Goal: Task Accomplishment & Management: Use online tool/utility

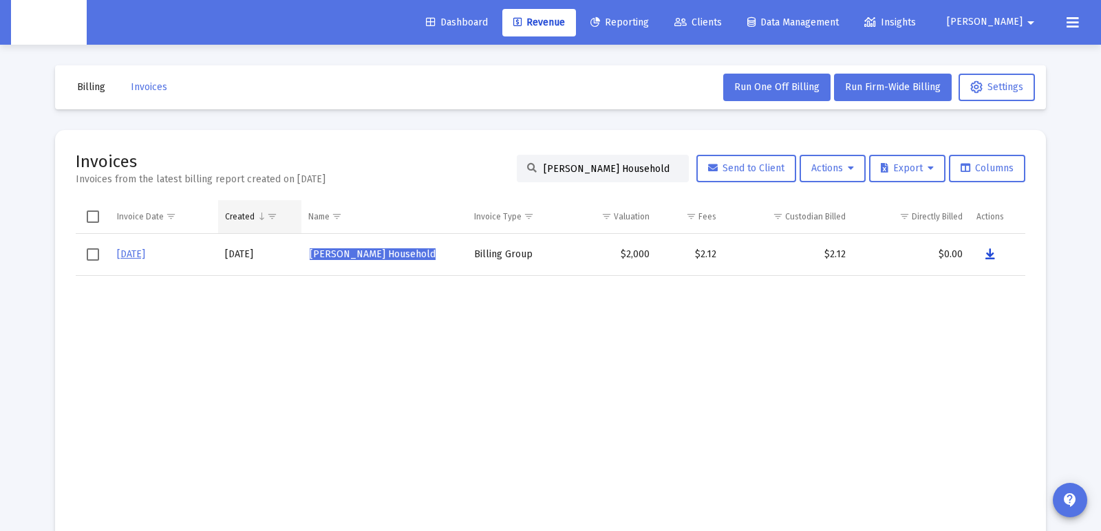
scroll to position [2, 0]
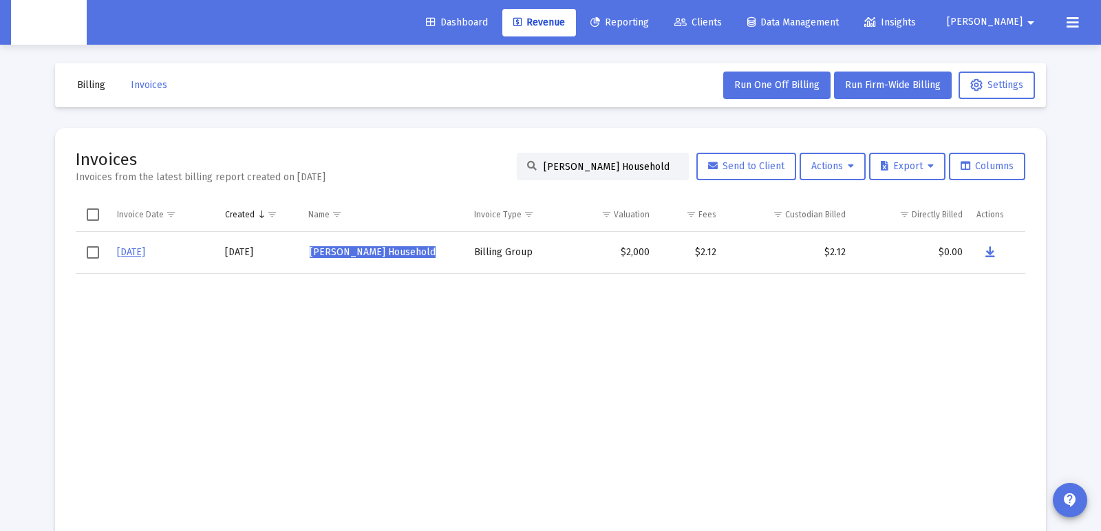
click at [662, 166] on input "[PERSON_NAME] Household" at bounding box center [611, 167] width 135 height 12
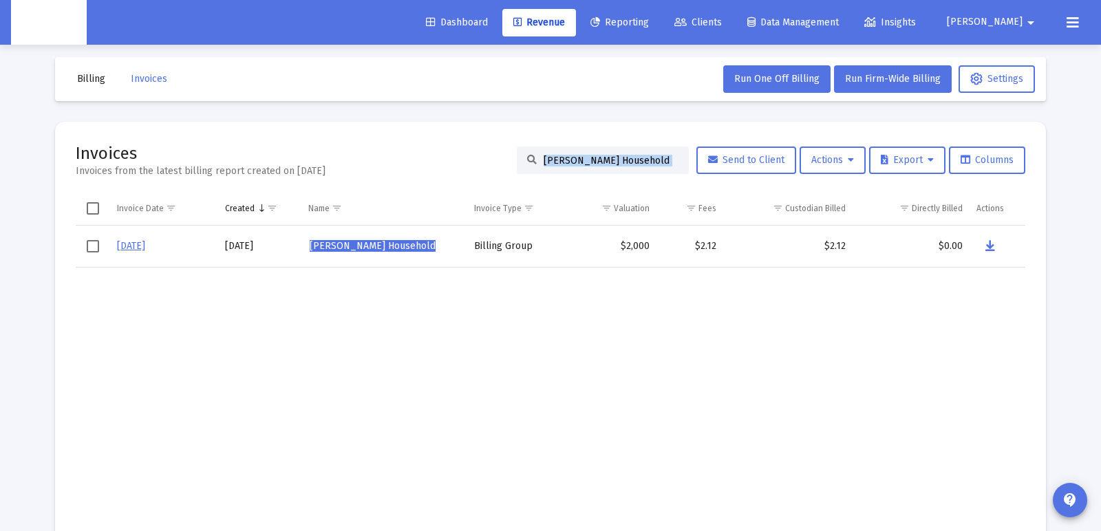
click at [662, 166] on div "[PERSON_NAME] Household" at bounding box center [603, 161] width 172 height 28
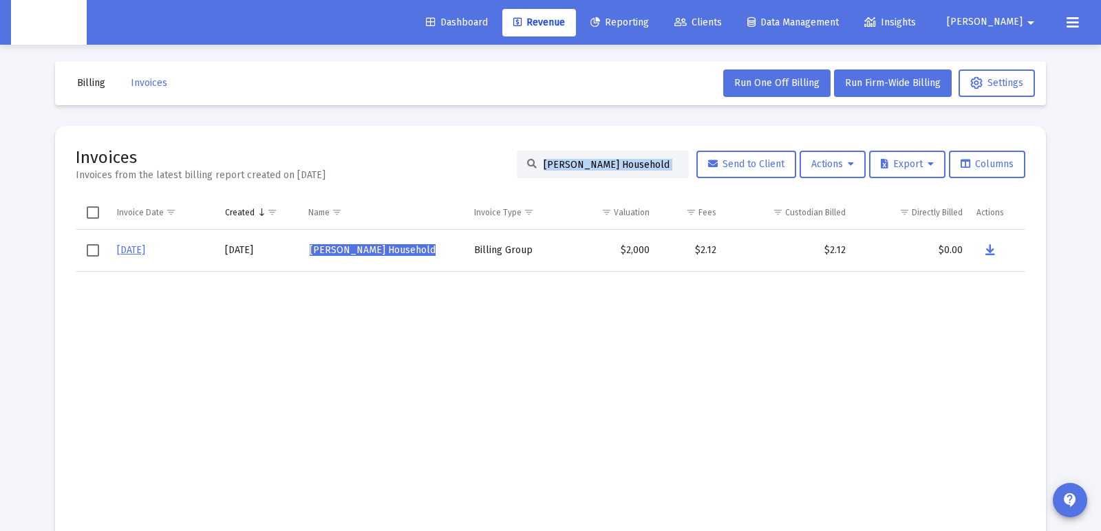
scroll to position [1, 0]
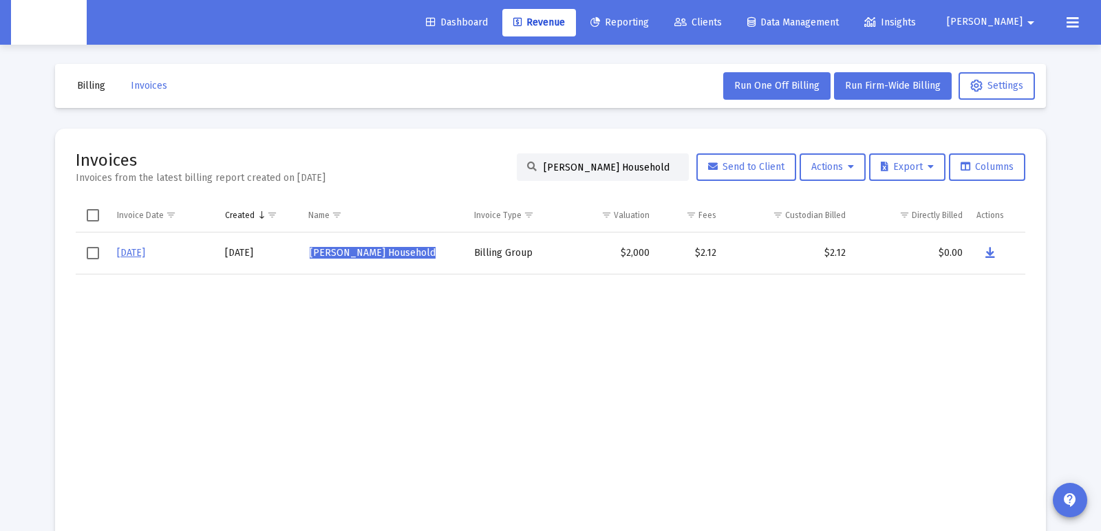
drag, startPoint x: 661, startPoint y: 166, endPoint x: 472, endPoint y: 153, distance: 189.0
click at [472, 153] on div "Invoices Invoices from the latest billing report created on [DATE] [PERSON_NAME…" at bounding box center [551, 167] width 950 height 36
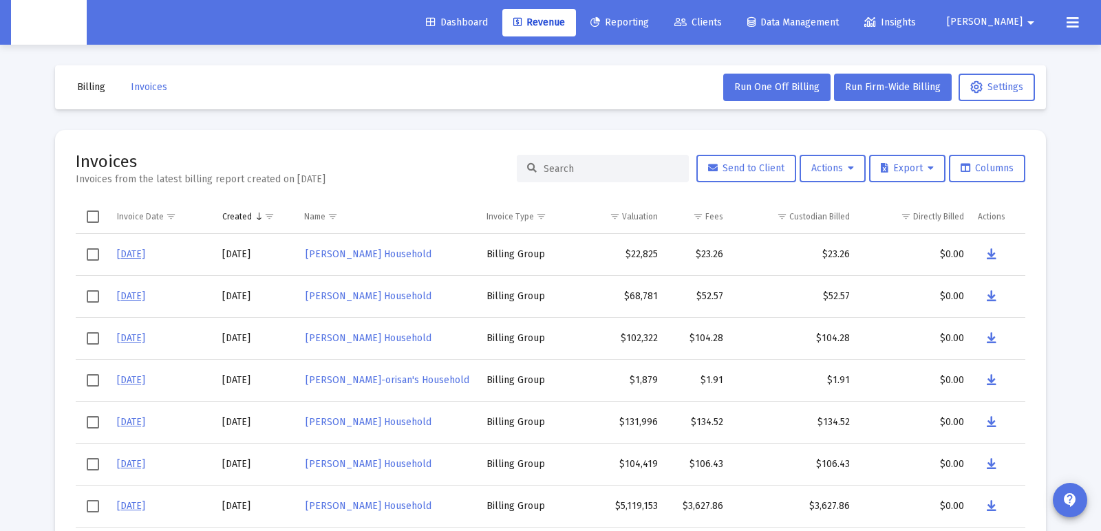
click at [581, 171] on input at bounding box center [611, 169] width 135 height 12
paste input "[PERSON_NAME] Childs's Household"
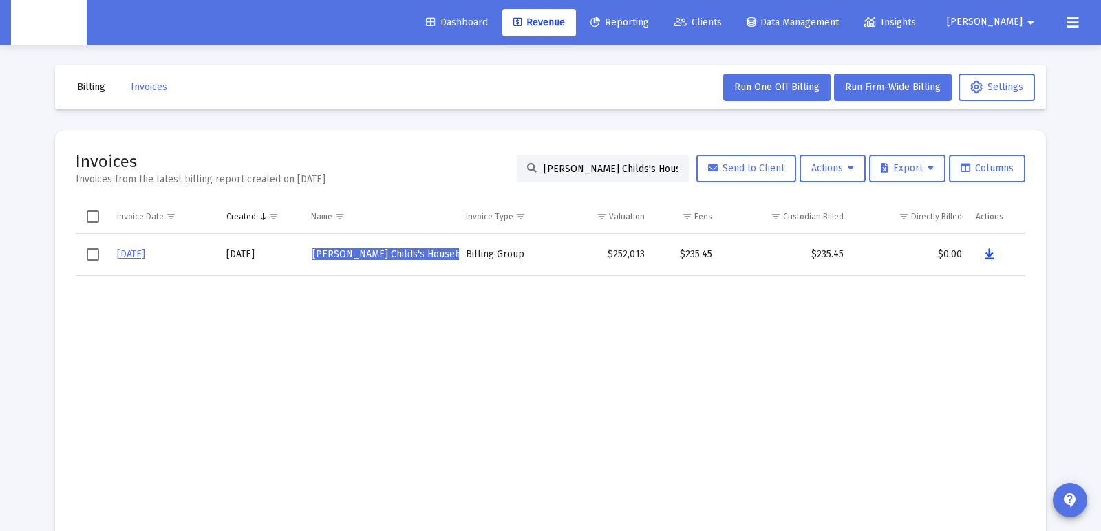
click at [991, 255] on icon "Data grid" at bounding box center [990, 254] width 10 height 17
click at [568, 167] on input "[PERSON_NAME] Childs's Household" at bounding box center [611, 169] width 135 height 12
click at [567, 167] on input "[PERSON_NAME] Childs's Household" at bounding box center [611, 169] width 135 height 12
paste input "[PERSON_NAME]"
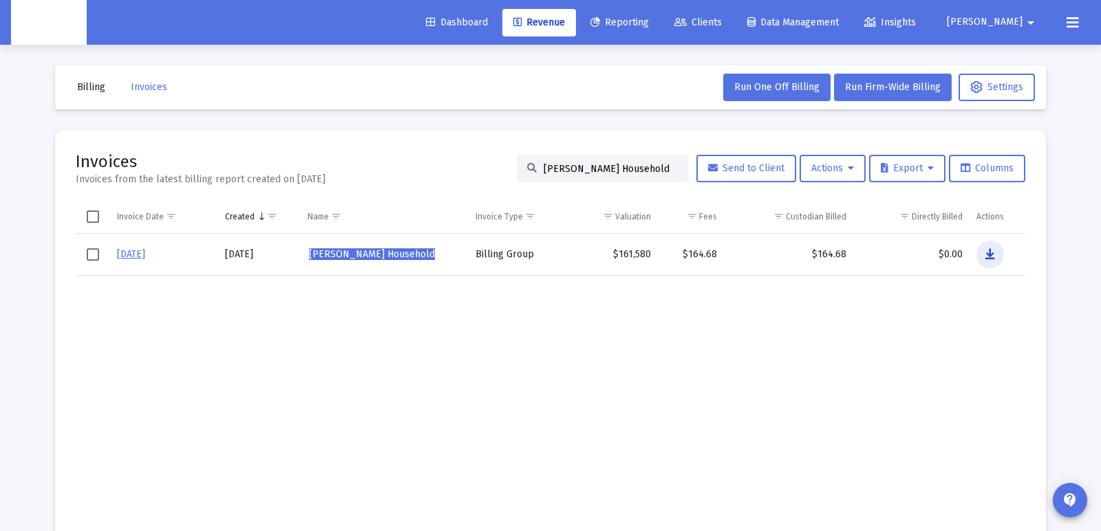
click at [990, 251] on icon "Data grid" at bounding box center [990, 254] width 10 height 17
click at [579, 170] on input "[PERSON_NAME] Household" at bounding box center [611, 169] width 135 height 12
paste input "[PERSON_NAME]"
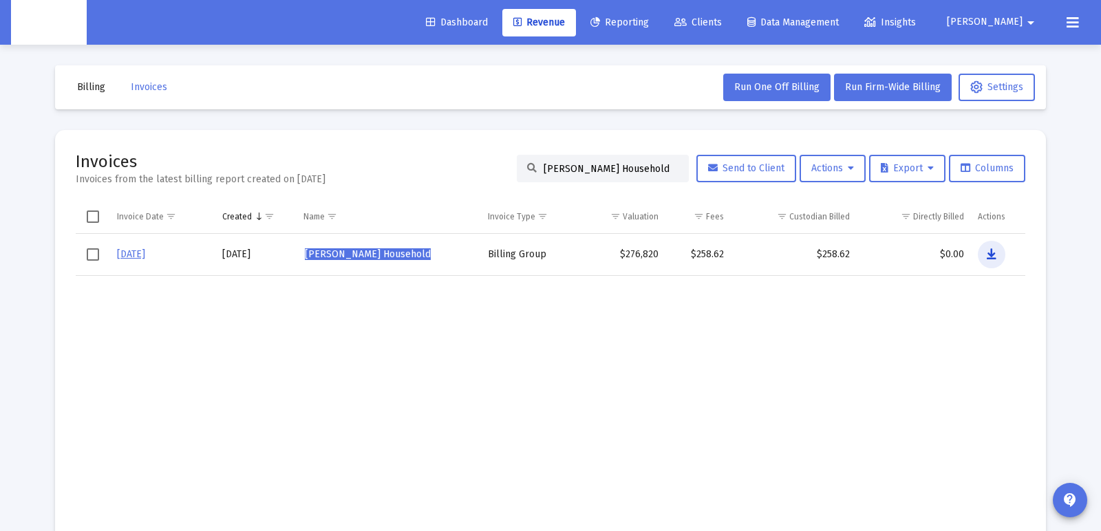
drag, startPoint x: 991, startPoint y: 255, endPoint x: 990, endPoint y: 244, distance: 11.7
click at [992, 253] on icon "Data grid" at bounding box center [992, 254] width 10 height 17
click at [588, 169] on input "[PERSON_NAME] Household" at bounding box center [611, 169] width 135 height 12
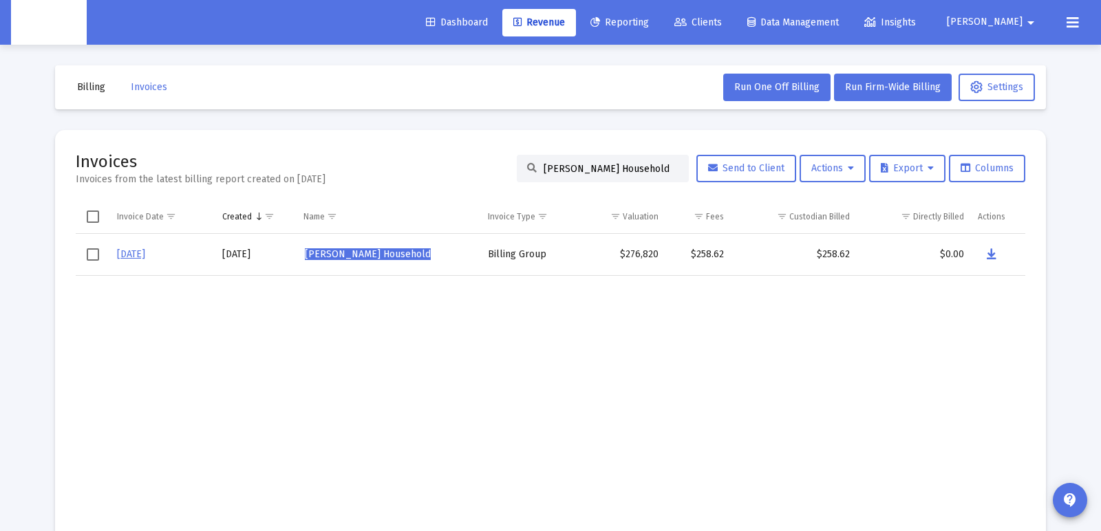
paste input "[PERSON_NAME]"
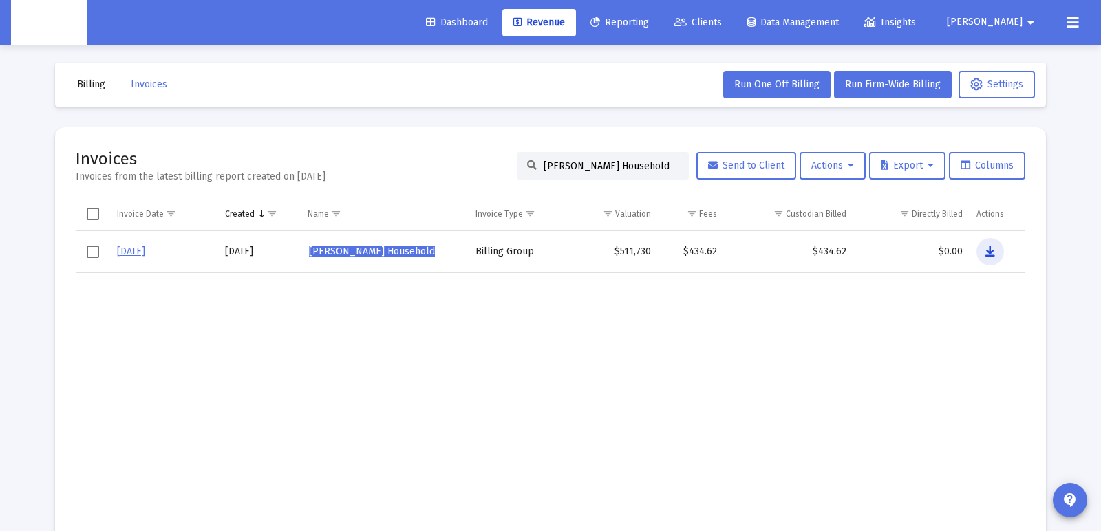
scroll to position [3, 0]
click at [990, 251] on icon "Data grid" at bounding box center [990, 251] width 10 height 17
click at [606, 171] on input "[PERSON_NAME] Household" at bounding box center [611, 168] width 135 height 12
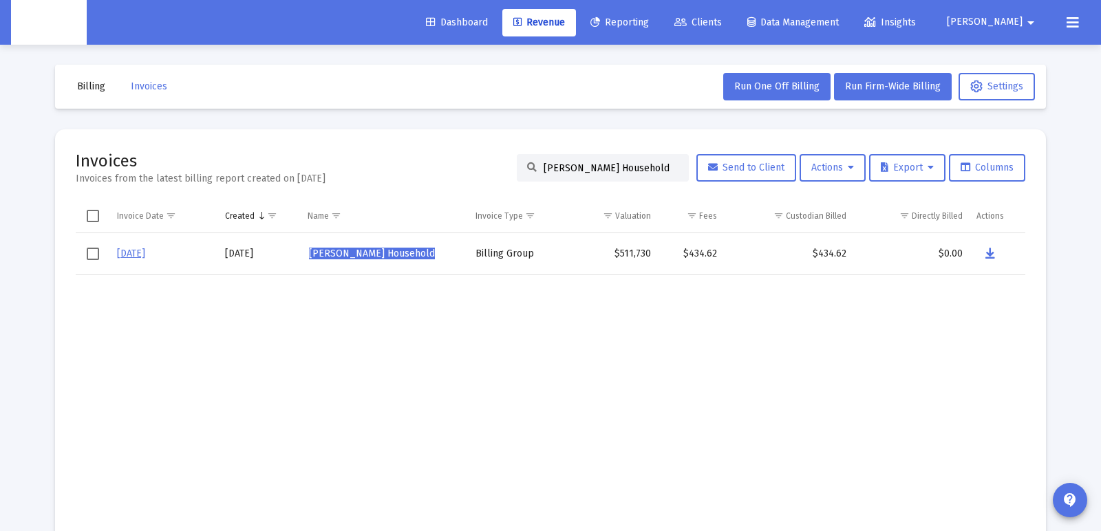
click at [606, 171] on input "[PERSON_NAME] Household" at bounding box center [611, 168] width 135 height 12
click at [606, 171] on input "[PERSON_NAME] Household" at bounding box center [611, 167] width 135 height 12
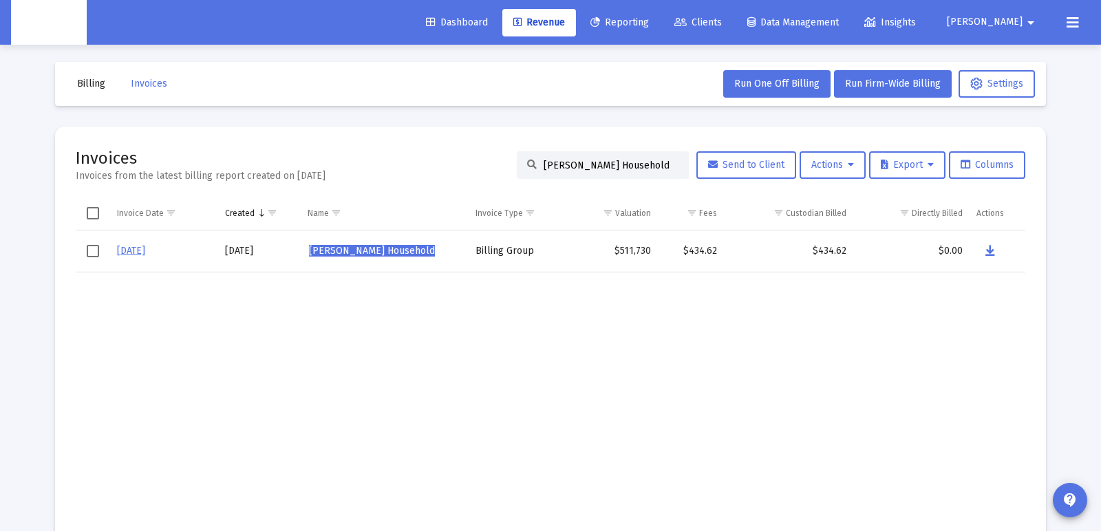
click at [606, 171] on div "[PERSON_NAME] Household" at bounding box center [603, 165] width 172 height 28
paste input "[PERSON_NAME]"
click at [990, 257] on icon "Data grid" at bounding box center [993, 251] width 10 height 17
click at [562, 160] on input "[PERSON_NAME] Household" at bounding box center [611, 166] width 135 height 12
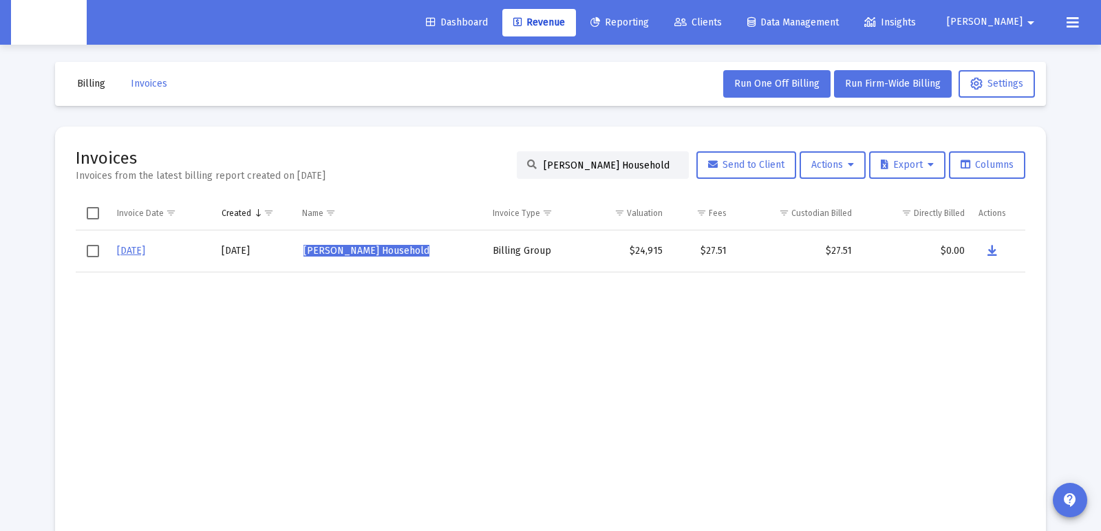
click at [562, 160] on input "[PERSON_NAME] Household" at bounding box center [611, 166] width 135 height 12
paste input "[PERSON_NAME]"
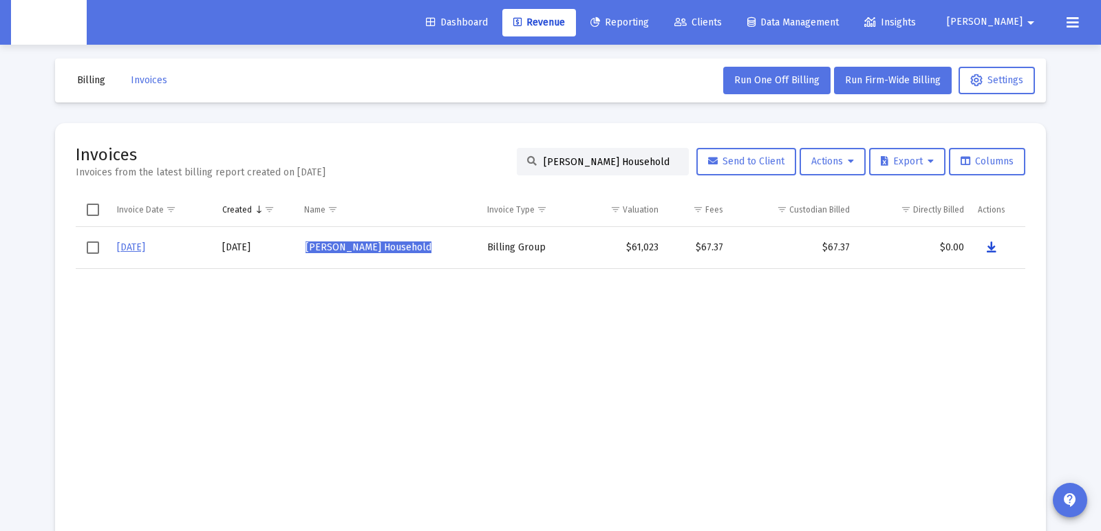
click at [985, 250] on button "Data grid" at bounding box center [992, 248] width 28 height 28
click at [613, 157] on input "[PERSON_NAME] Household" at bounding box center [611, 162] width 135 height 12
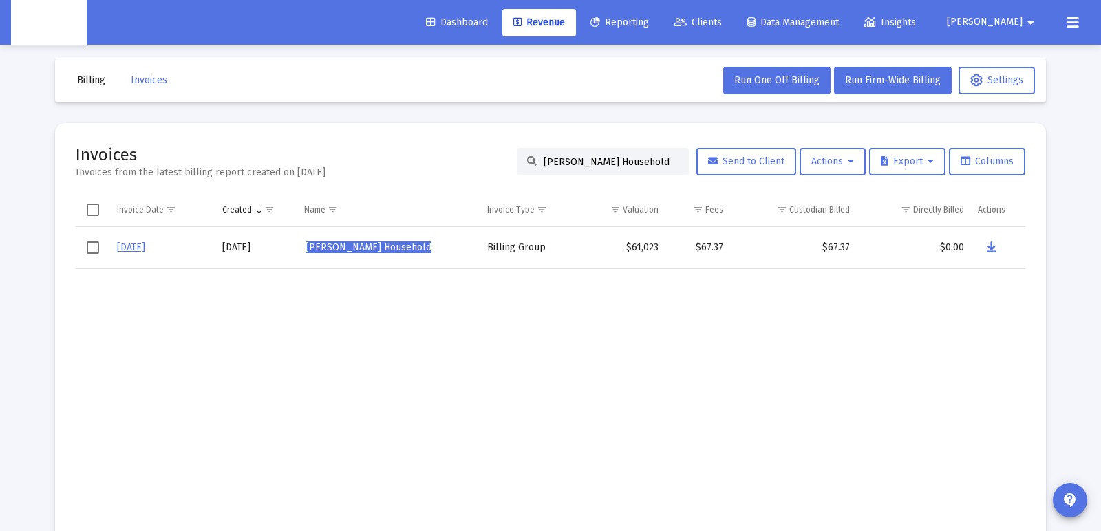
paste input "[PERSON_NAME]"
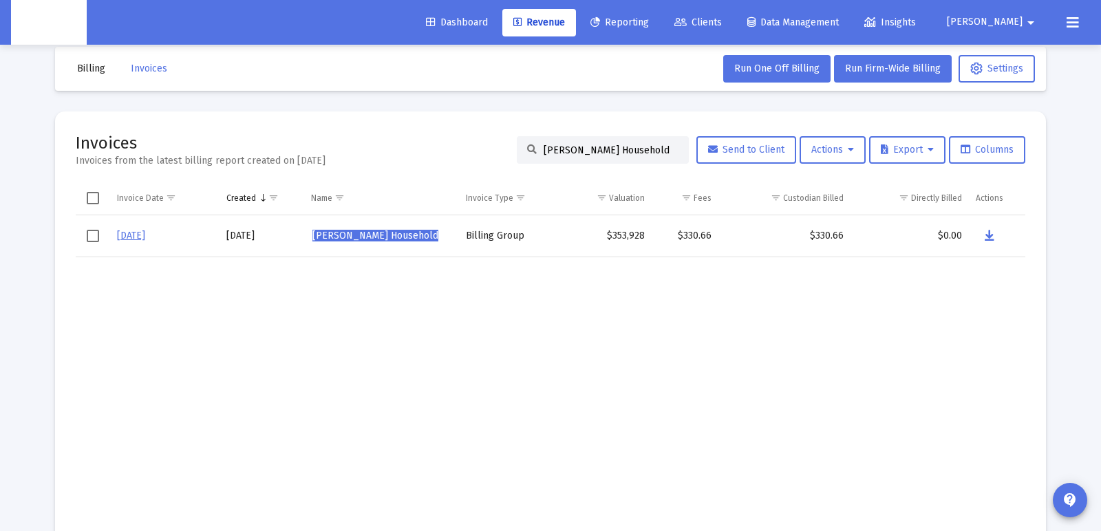
click at [915, 290] on td "Data grid" at bounding box center [910, 391] width 118 height 269
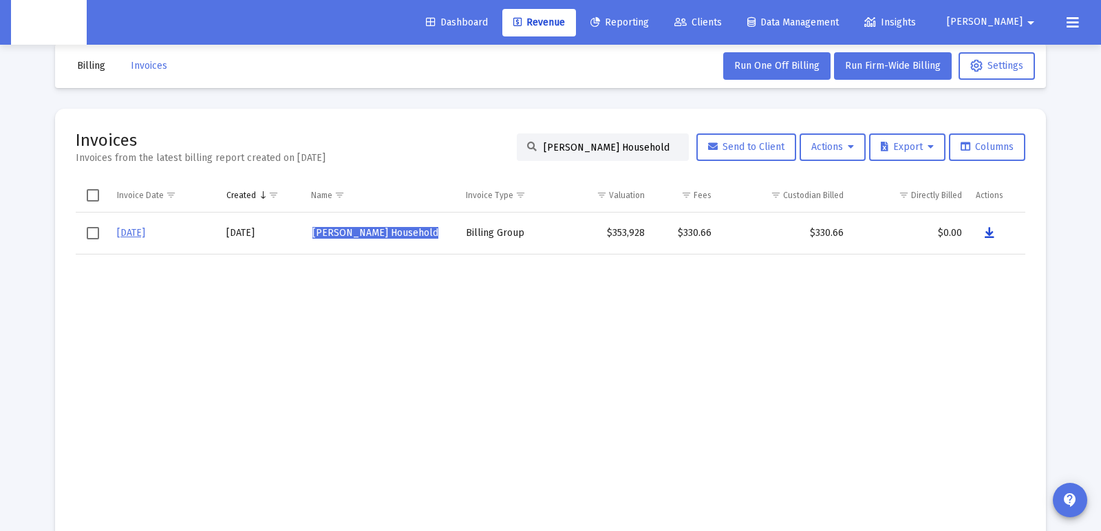
click at [995, 234] on button "Data grid" at bounding box center [990, 234] width 28 height 28
click at [509, 309] on td "Data grid" at bounding box center [508, 388] width 98 height 269
click at [612, 152] on input "[PERSON_NAME] Household" at bounding box center [611, 148] width 135 height 12
click at [613, 151] on input "[PERSON_NAME] Household" at bounding box center [611, 148] width 135 height 12
click at [613, 150] on input "[PERSON_NAME] Household" at bounding box center [611, 148] width 135 height 12
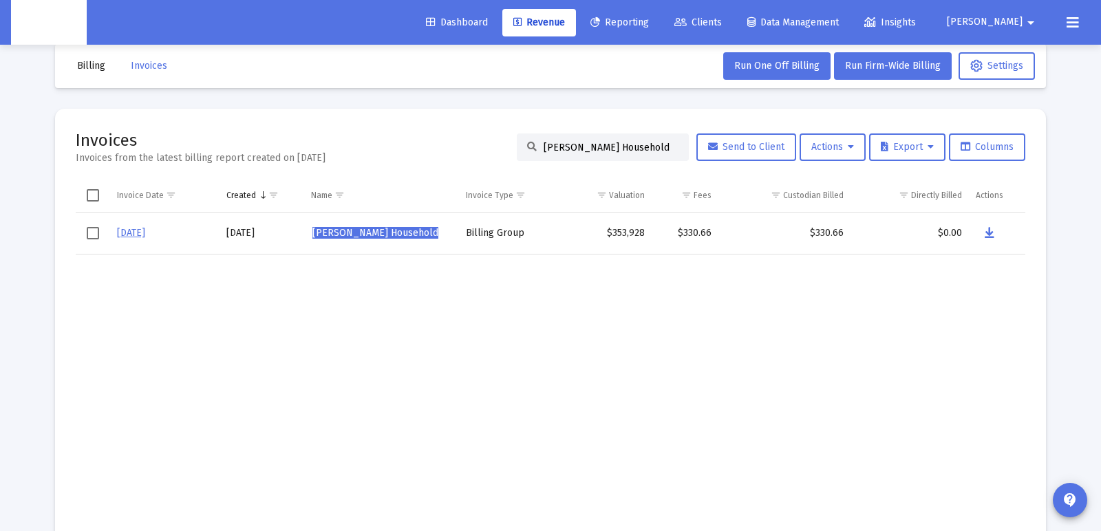
click at [613, 150] on input "[PERSON_NAME] Household" at bounding box center [611, 148] width 135 height 12
paste input "[PERSON_NAME]"
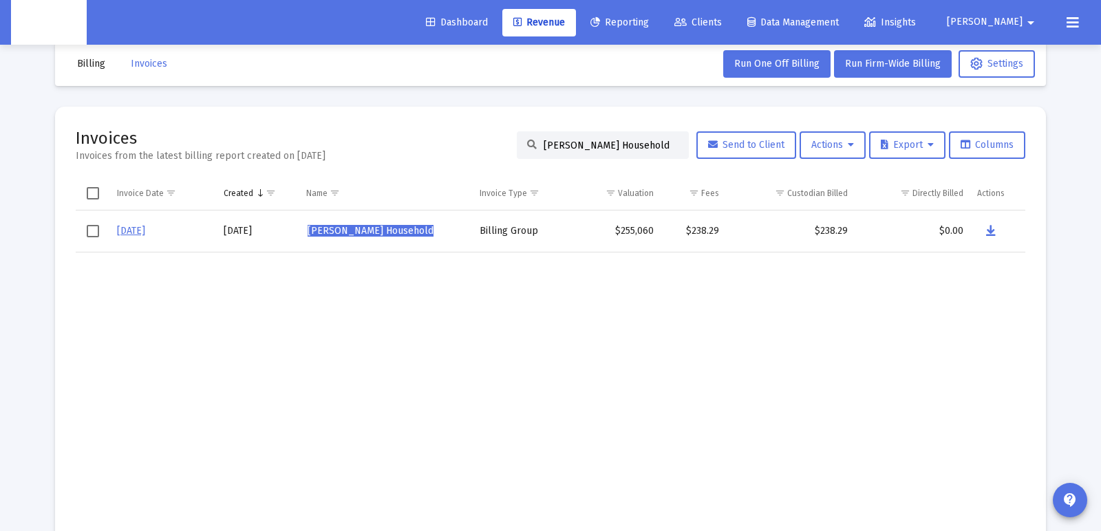
scroll to position [25, 0]
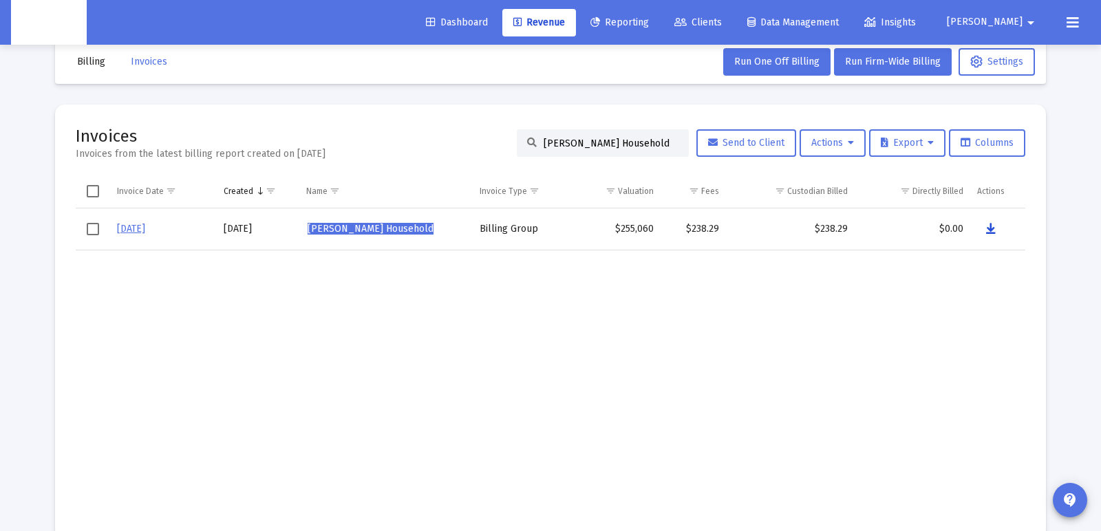
click at [991, 230] on icon "Data grid" at bounding box center [991, 229] width 10 height 17
click at [599, 146] on input "[PERSON_NAME] Household" at bounding box center [611, 144] width 135 height 12
paste input "[PERSON_NAME]"
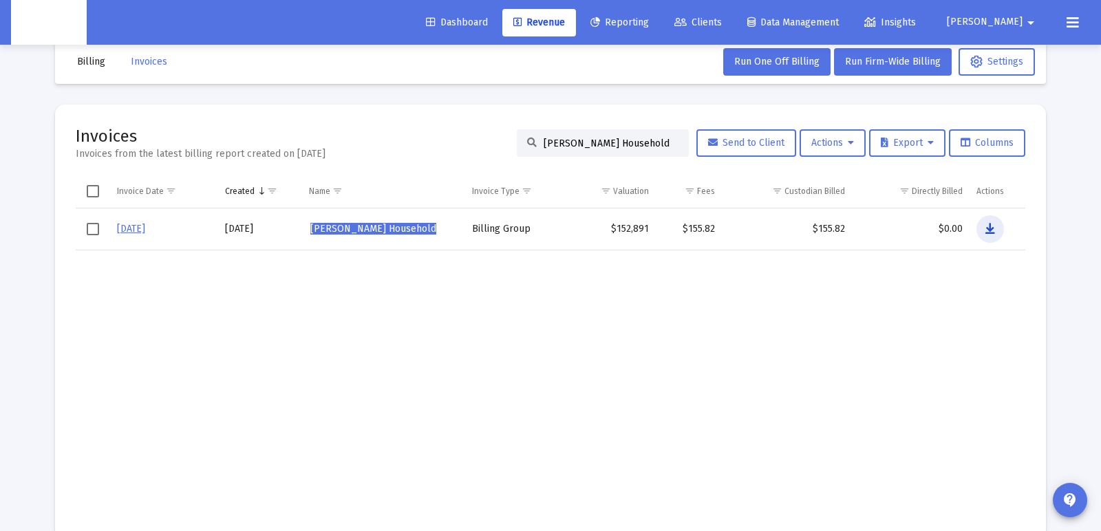
click at [993, 230] on icon "Data grid" at bounding box center [990, 229] width 10 height 17
click at [600, 134] on div "[PERSON_NAME] Household" at bounding box center [603, 143] width 172 height 28
click at [599, 138] on input "[PERSON_NAME] Household" at bounding box center [611, 144] width 135 height 12
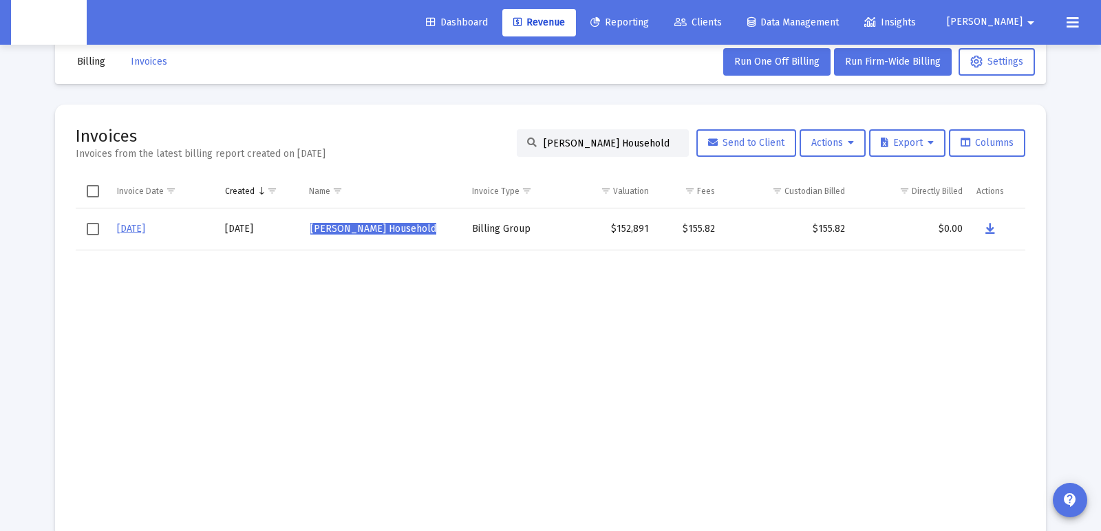
click at [599, 138] on input "[PERSON_NAME] Household" at bounding box center [611, 144] width 135 height 12
paste input "[PERSON_NAME]"
click at [992, 226] on icon "Data grid" at bounding box center [990, 229] width 10 height 17
click at [573, 138] on input "[PERSON_NAME] Household" at bounding box center [611, 144] width 135 height 12
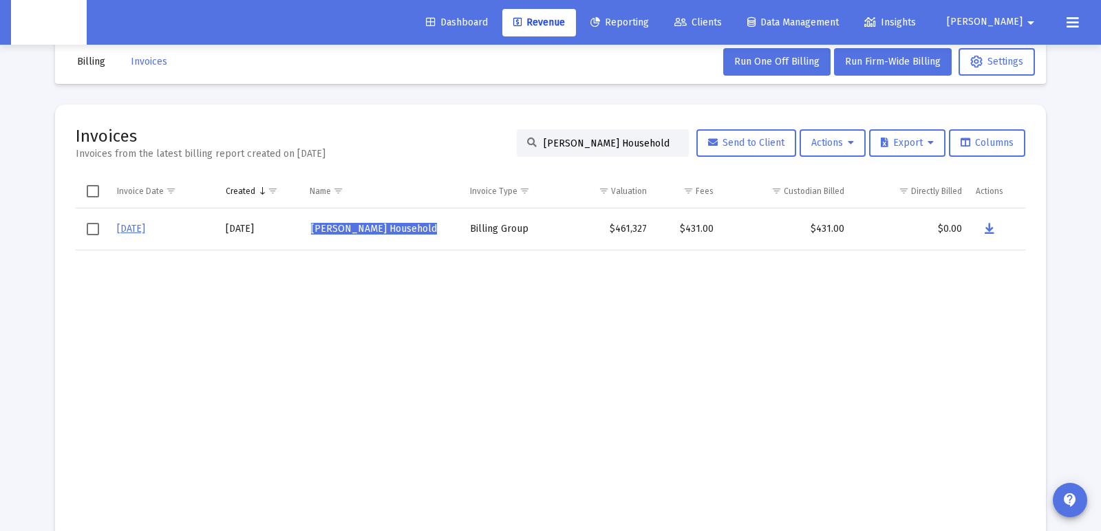
click at [573, 138] on input "[PERSON_NAME] Household" at bounding box center [611, 144] width 135 height 12
paste input "[PERSON_NAME]"
click at [573, 319] on td "Data grid" at bounding box center [609, 384] width 94 height 269
click at [988, 231] on icon "Data grid" at bounding box center [990, 229] width 10 height 17
click at [586, 145] on input "[PERSON_NAME] Household" at bounding box center [611, 144] width 135 height 12
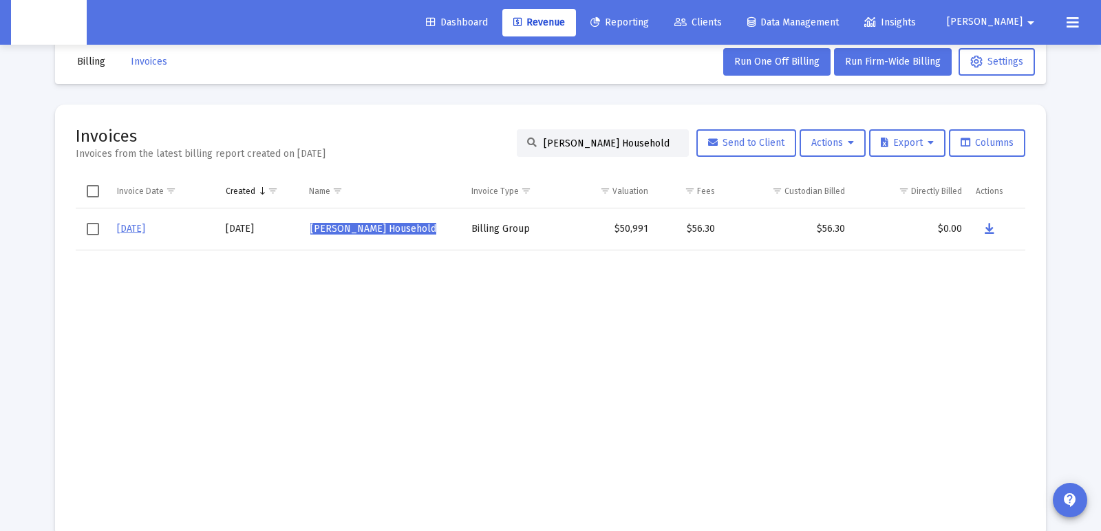
click at [586, 145] on input "[PERSON_NAME] Household" at bounding box center [611, 144] width 135 height 12
paste input "[PERSON_NAME]"
click at [992, 231] on icon "Data grid" at bounding box center [991, 229] width 10 height 17
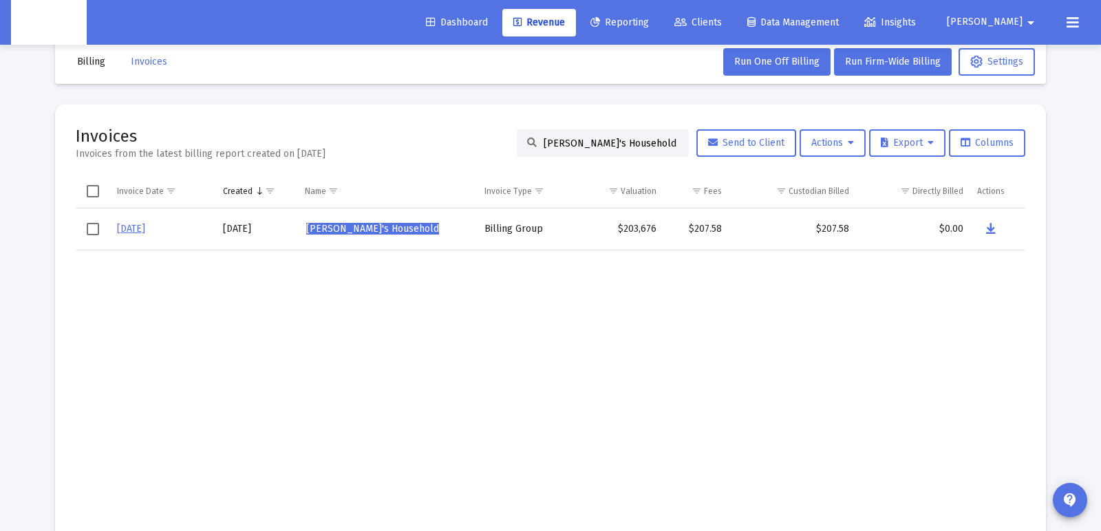
click at [616, 138] on input "[PERSON_NAME]'s Household" at bounding box center [611, 144] width 135 height 12
click at [615, 140] on input "[PERSON_NAME]'s Household" at bounding box center [611, 144] width 135 height 12
paste input "[PERSON_NAME]"
click at [987, 228] on icon "Data grid" at bounding box center [991, 229] width 10 height 17
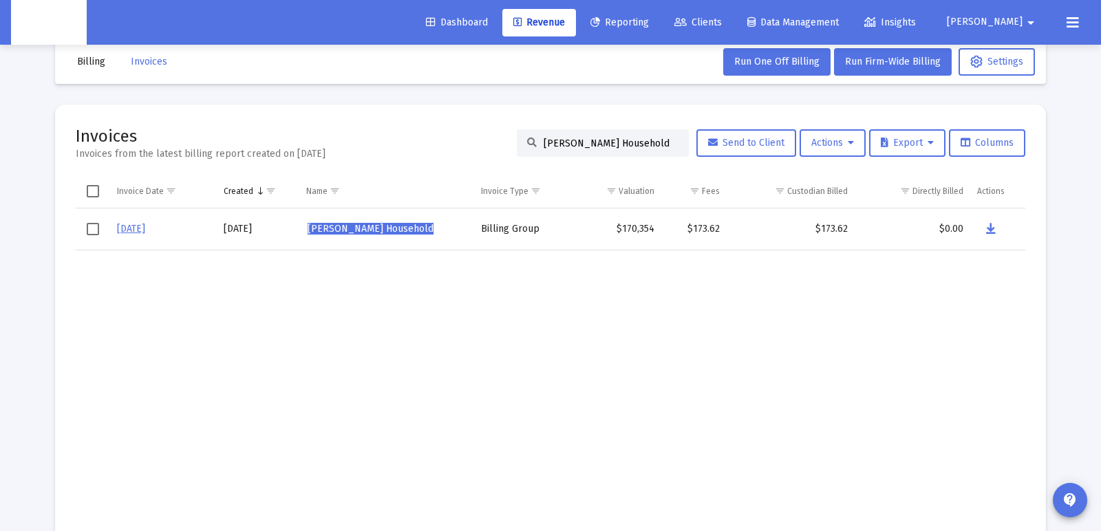
click at [607, 138] on input "[PERSON_NAME] Household" at bounding box center [611, 144] width 135 height 12
paste input "[PERSON_NAME]"
click at [984, 231] on button "Data grid" at bounding box center [991, 229] width 28 height 28
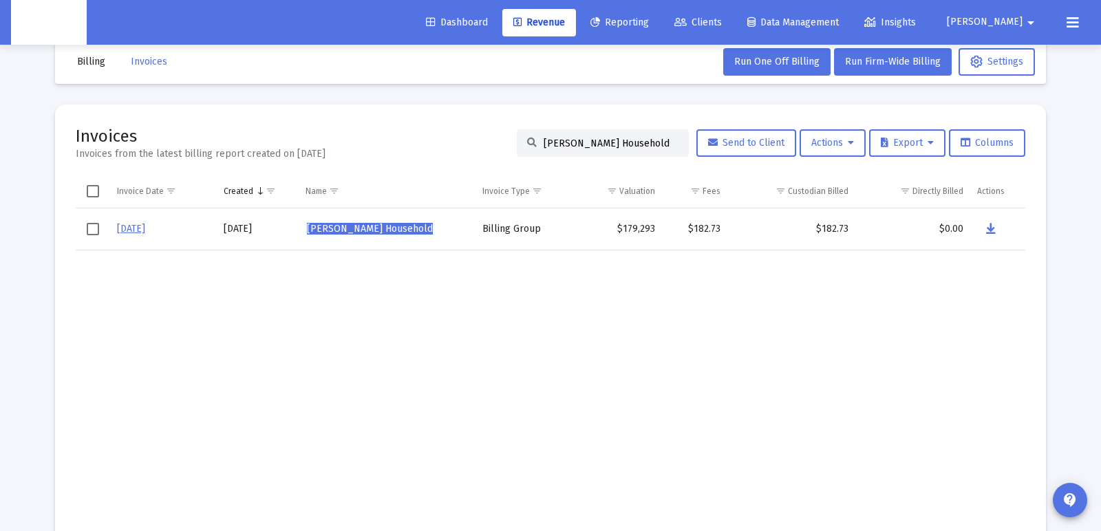
click at [602, 134] on div "[PERSON_NAME] Household" at bounding box center [603, 143] width 172 height 28
click at [603, 136] on div "[PERSON_NAME] Household" at bounding box center [603, 143] width 172 height 28
click at [602, 136] on div "[PERSON_NAME] Household" at bounding box center [603, 143] width 172 height 28
click at [601, 138] on input "[PERSON_NAME] Household" at bounding box center [611, 144] width 135 height 12
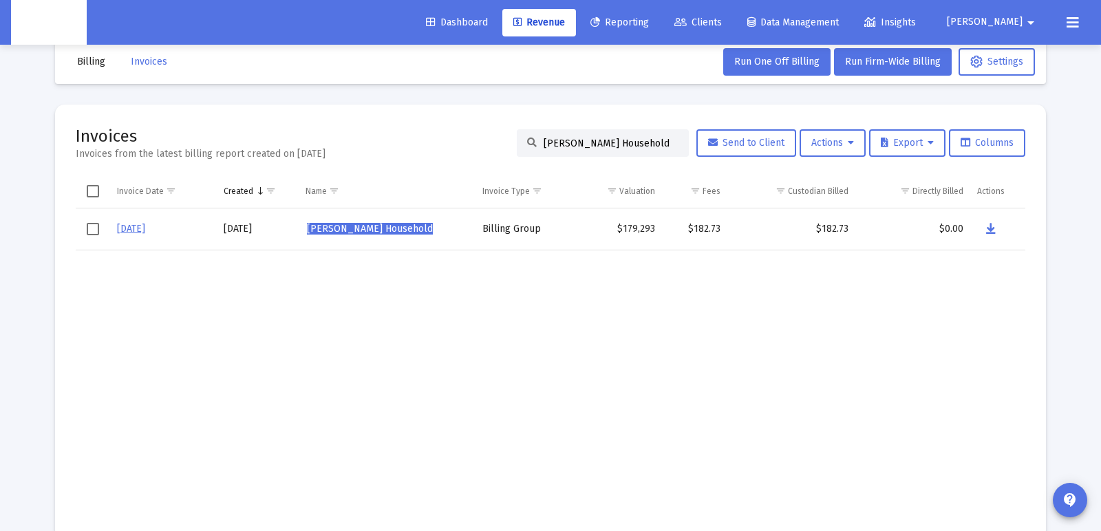
click at [601, 138] on input "[PERSON_NAME] Household" at bounding box center [611, 144] width 135 height 12
paste input "[PERSON_NAME]"
click at [997, 234] on button "Data grid" at bounding box center [990, 229] width 28 height 28
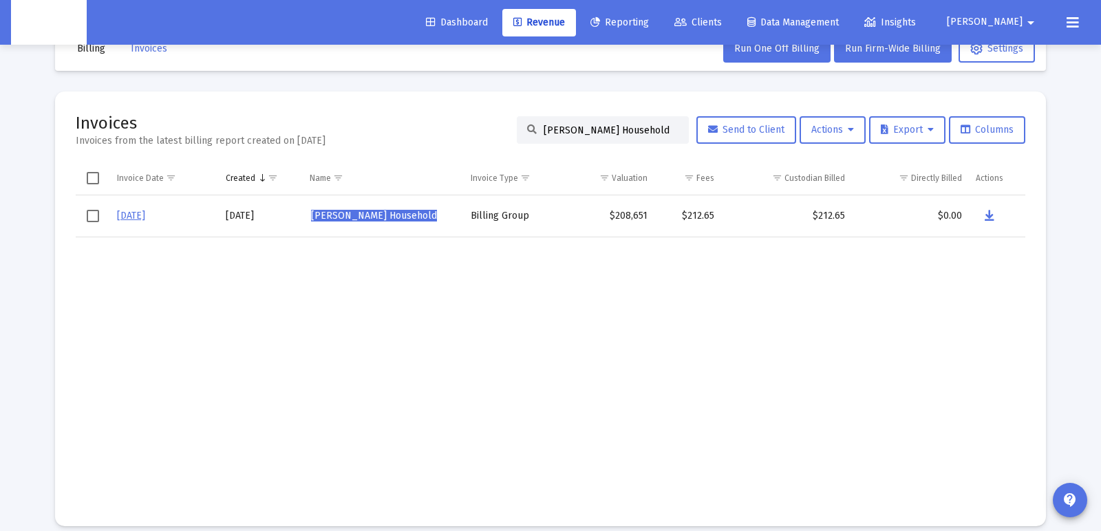
click at [582, 126] on input "[PERSON_NAME] Household" at bounding box center [611, 131] width 135 height 12
click at [582, 126] on input "[PERSON_NAME] Household" at bounding box center [611, 129] width 135 height 12
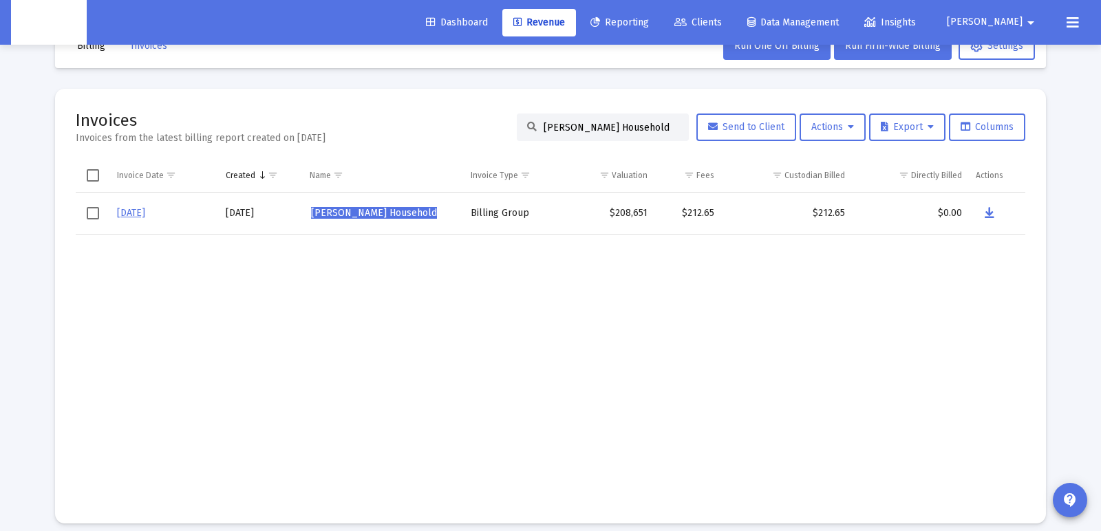
paste input "[PERSON_NAME]"
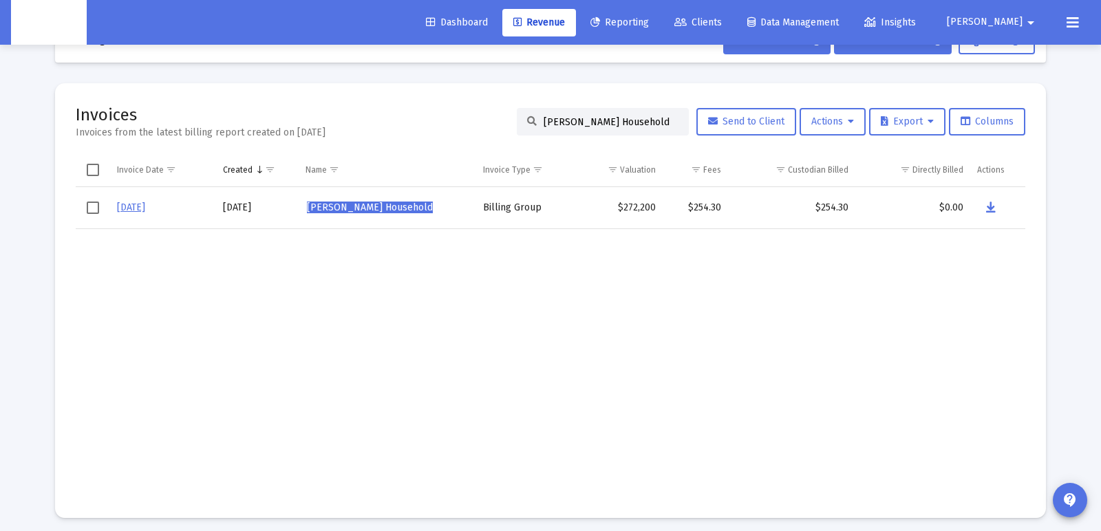
type input "[PERSON_NAME] Household"
click at [994, 211] on icon "Data grid" at bounding box center [991, 208] width 10 height 17
